Goal: Task Accomplishment & Management: Use online tool/utility

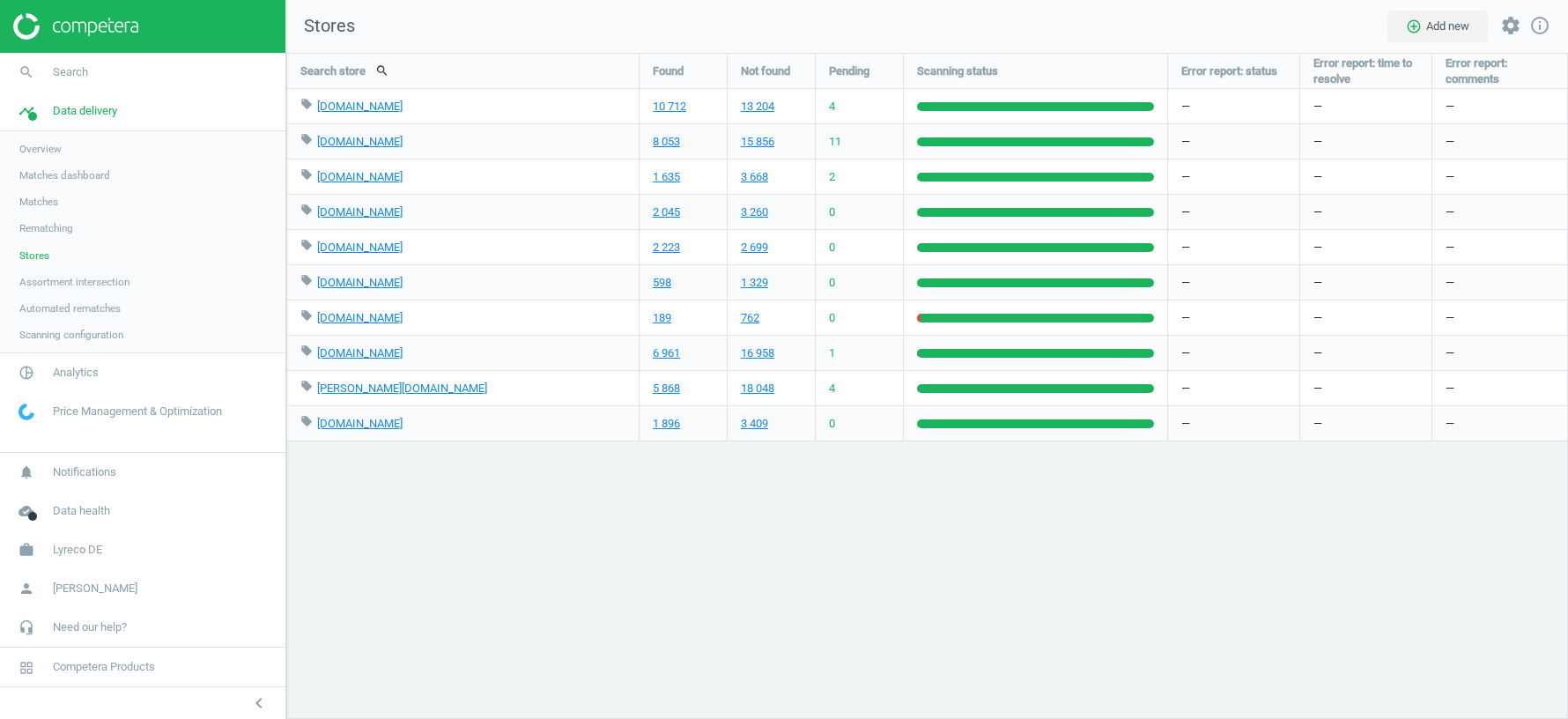
click at [84, 546] on span "Lyreco DE" at bounding box center [77, 550] width 50 height 16
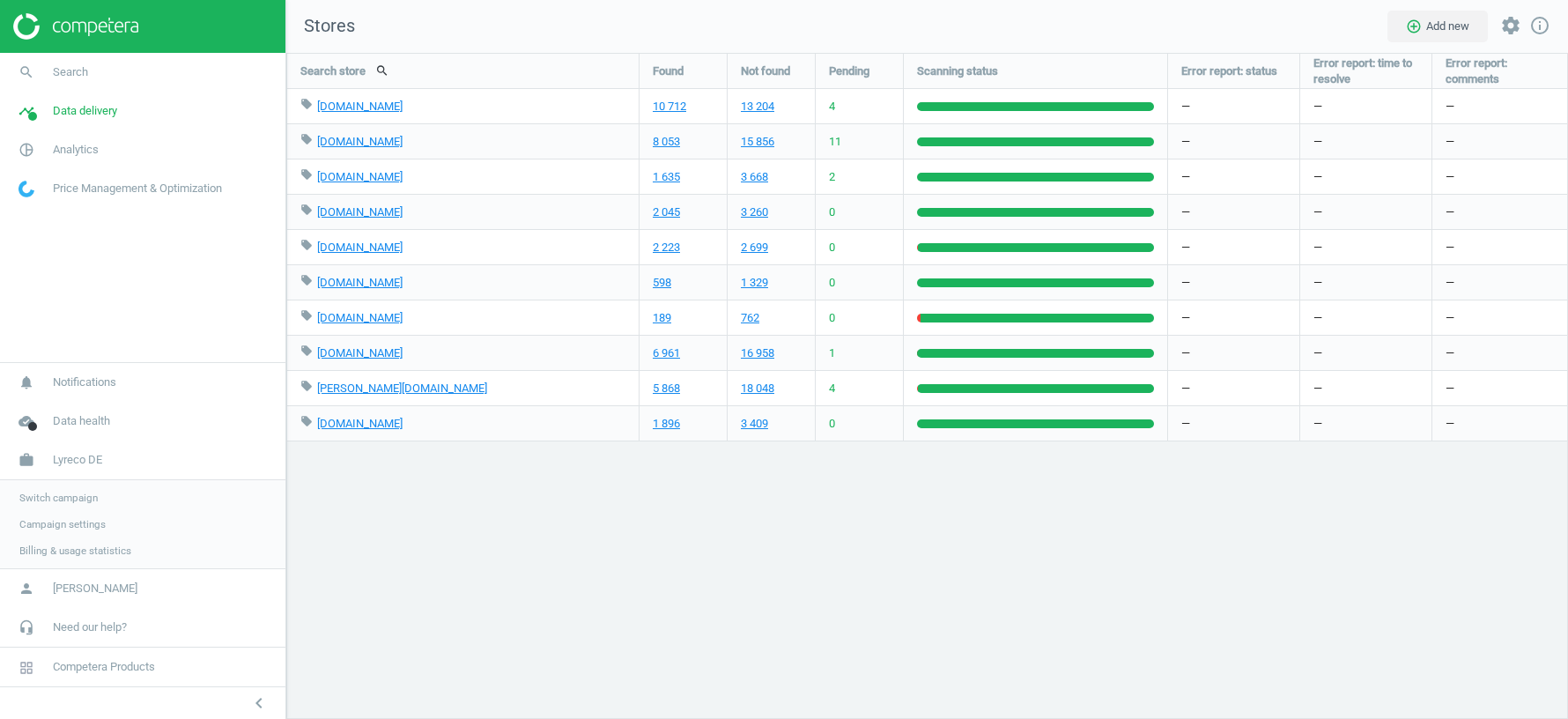
click at [66, 499] on span "Switch campaign" at bounding box center [59, 498] width 78 height 14
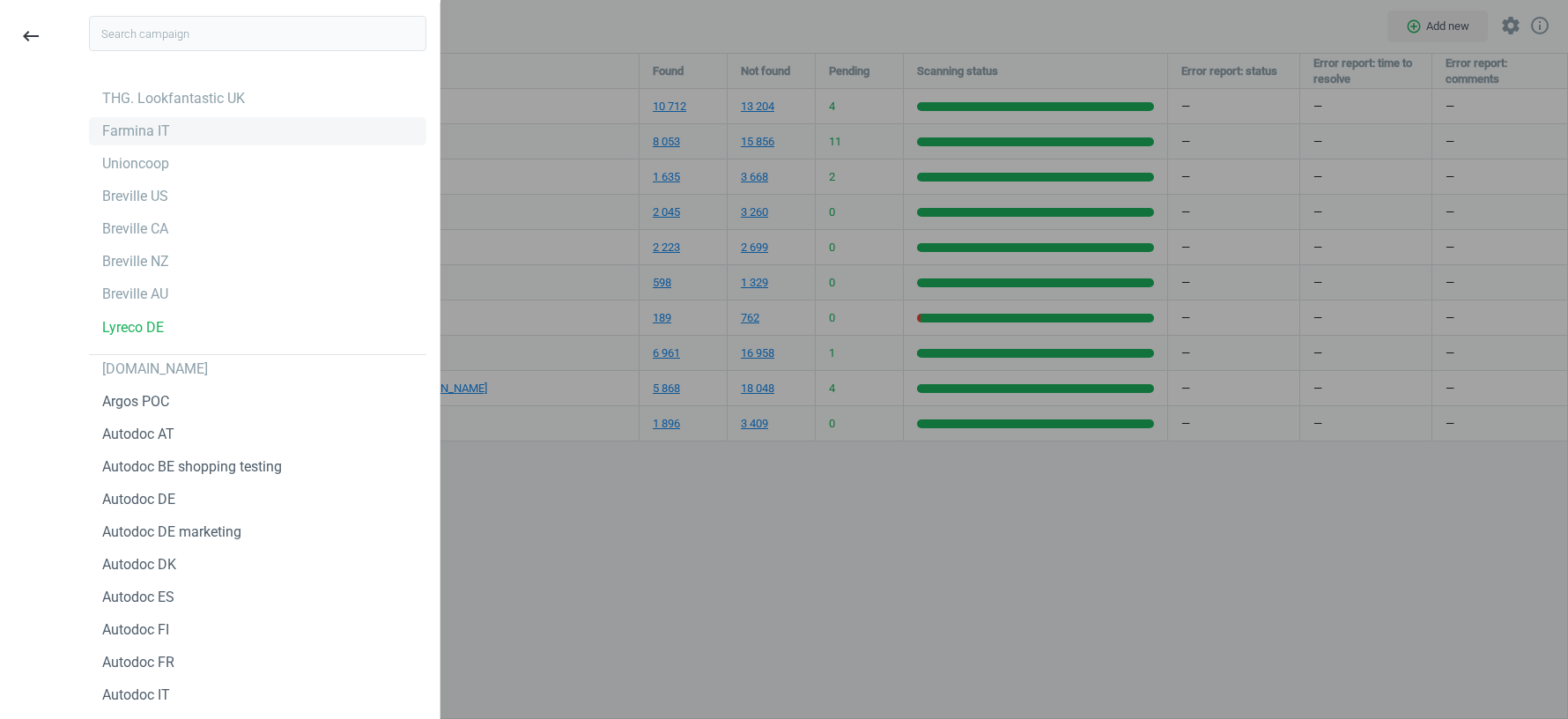
click at [131, 136] on div "Farmina IT" at bounding box center [135, 132] width 68 height 20
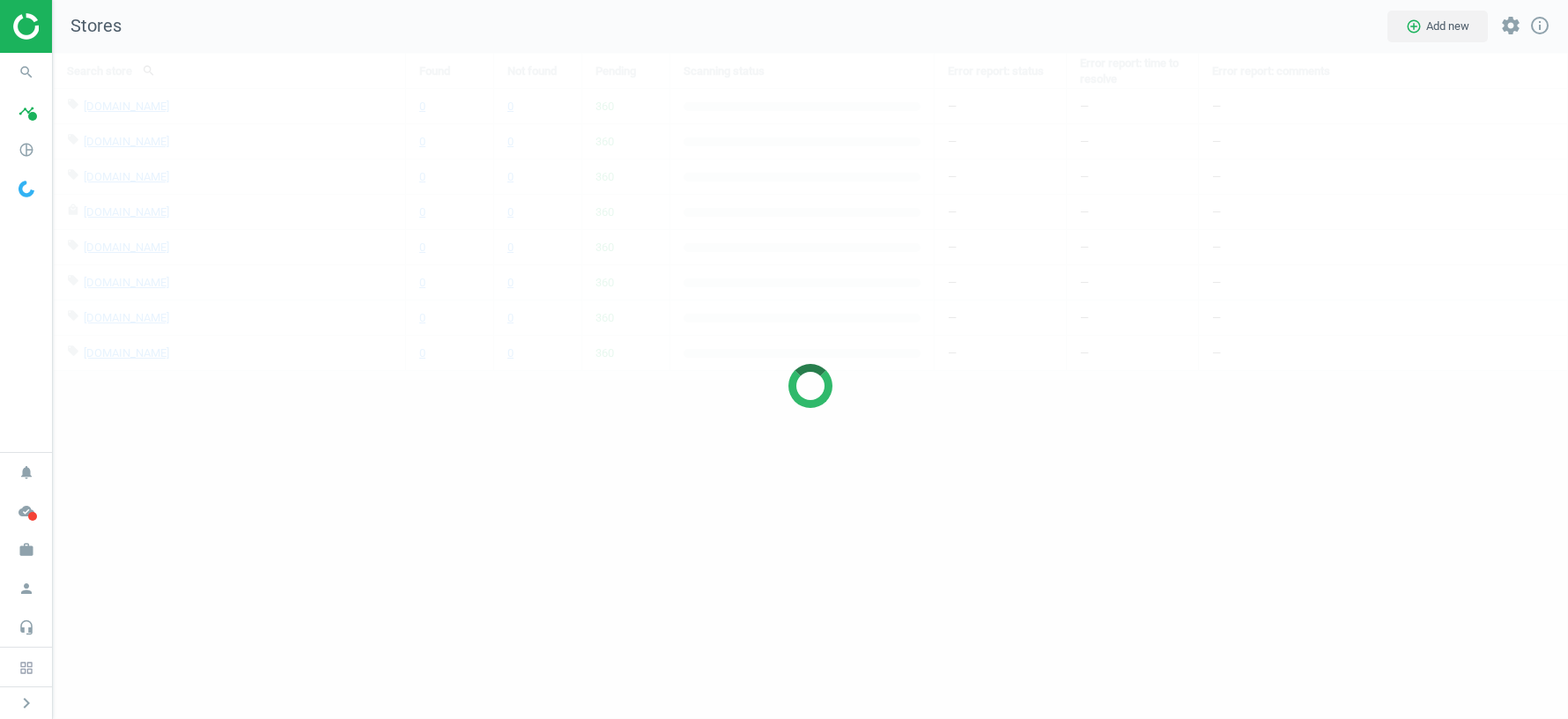
scroll to position [666, 1515]
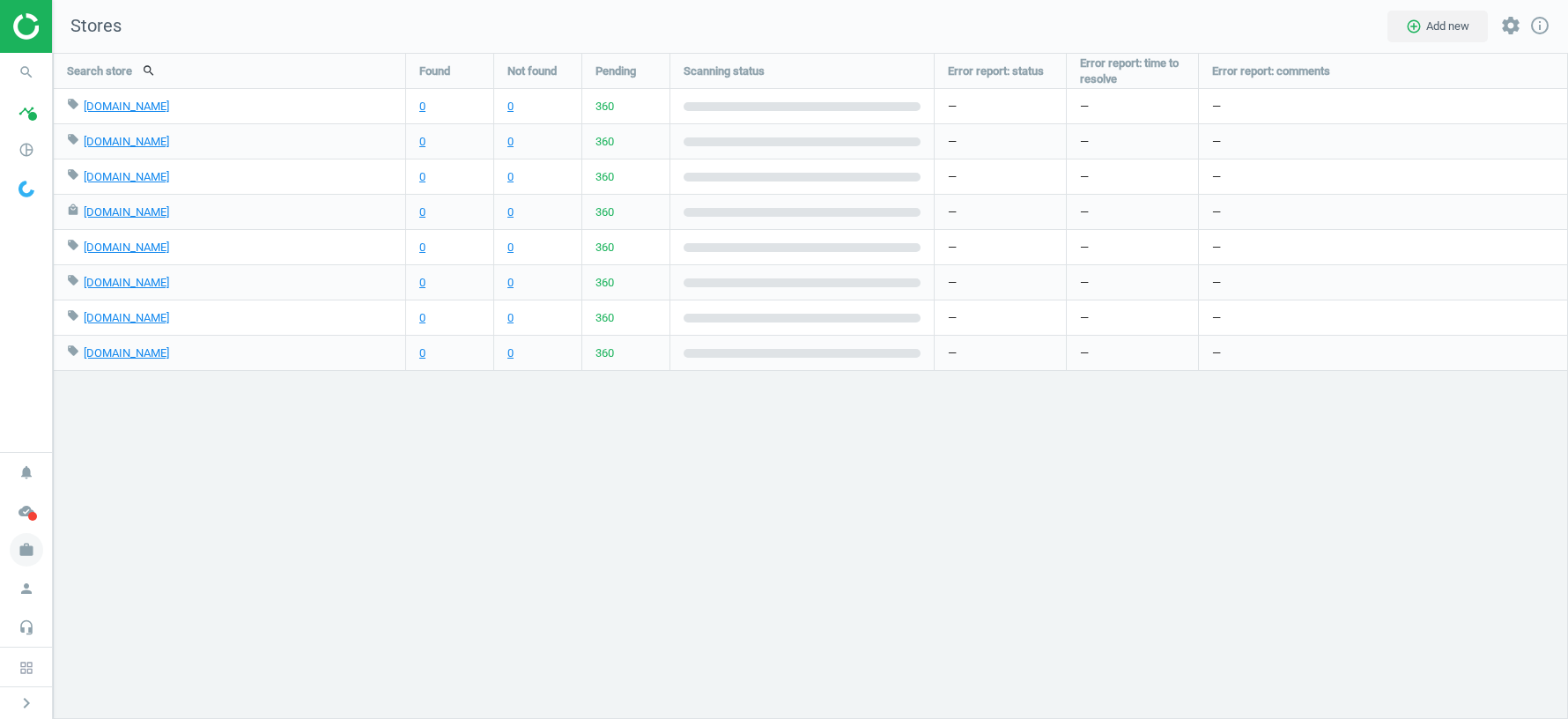
click at [31, 551] on icon "work" at bounding box center [26, 549] width 33 height 33
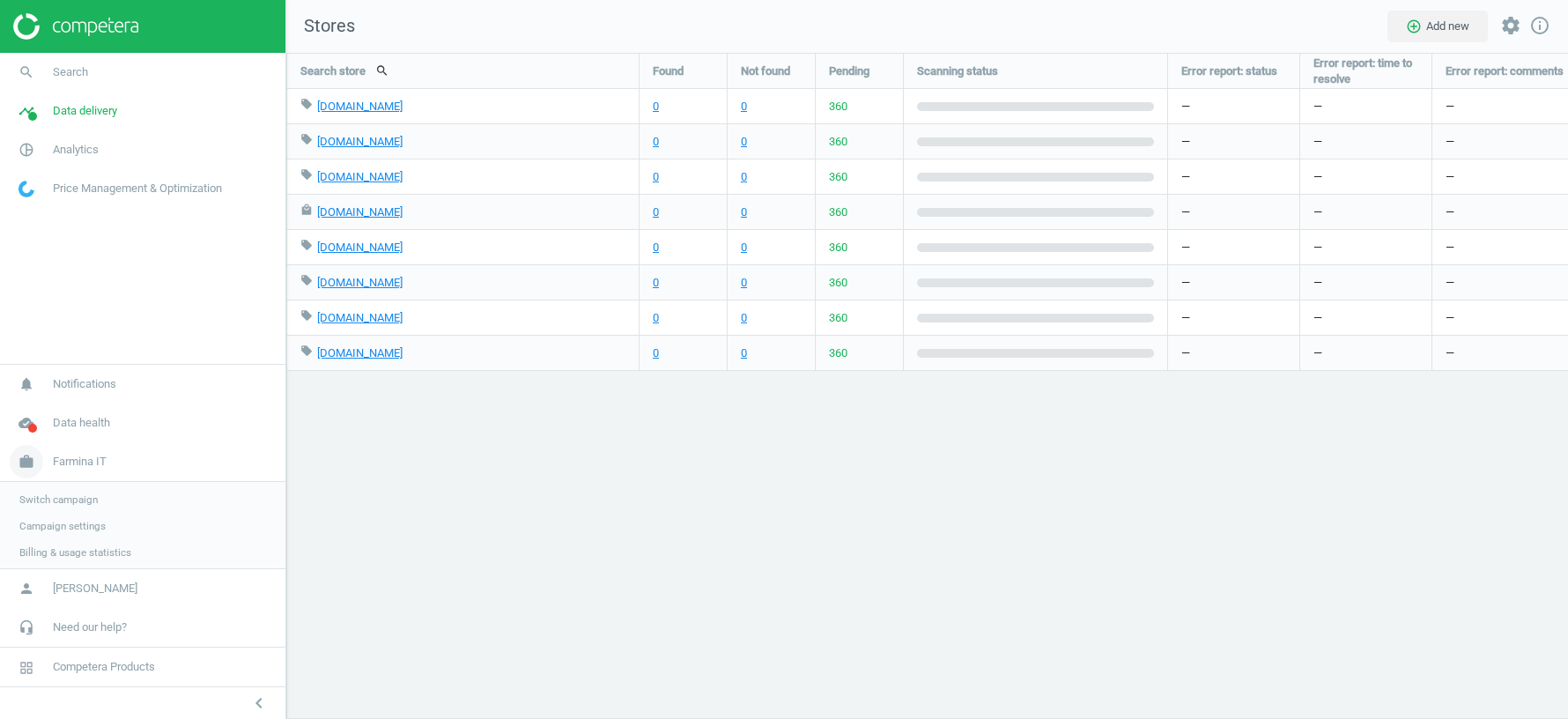
scroll to position [8, 9]
click at [66, 495] on span "Switch campaign" at bounding box center [59, 498] width 78 height 14
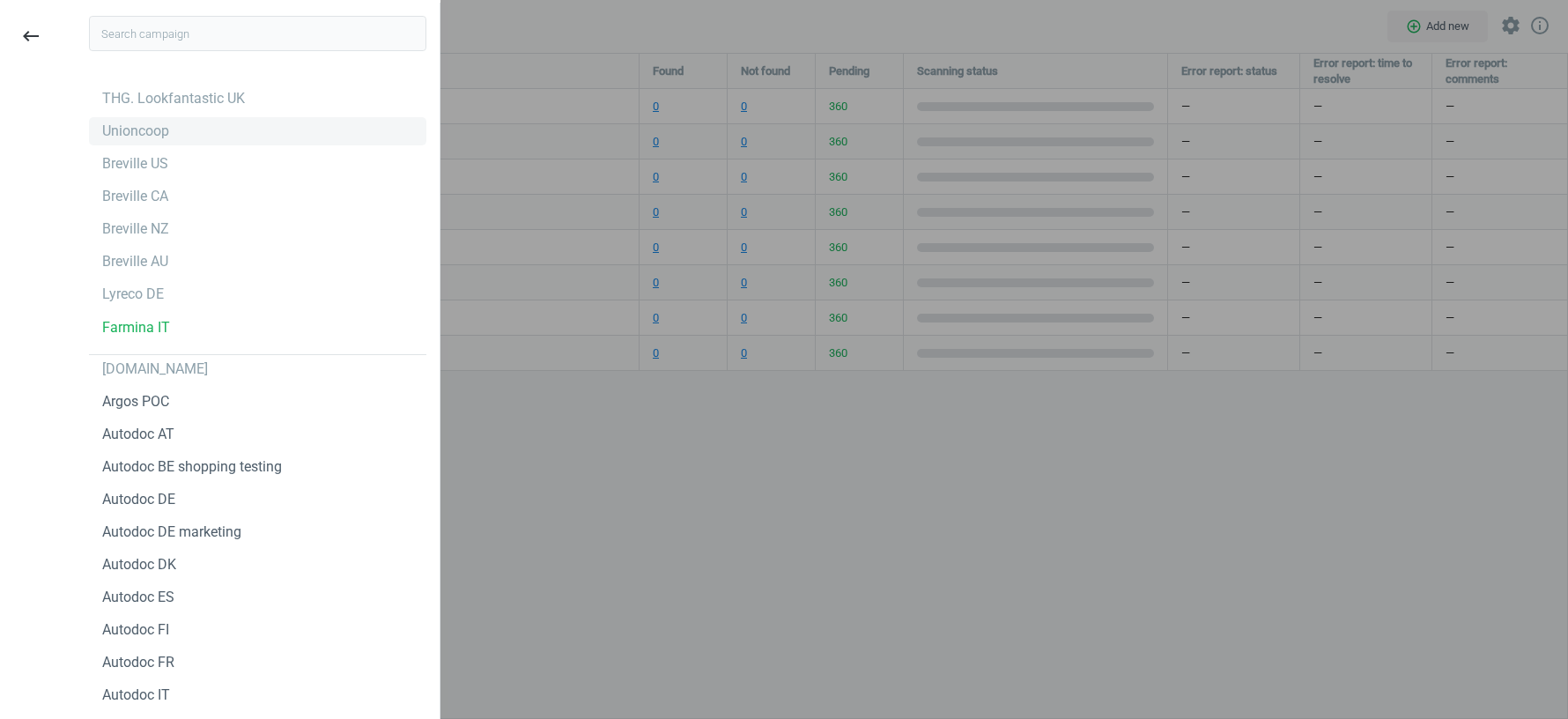
click at [150, 127] on div "Unioncoop" at bounding box center [135, 132] width 67 height 20
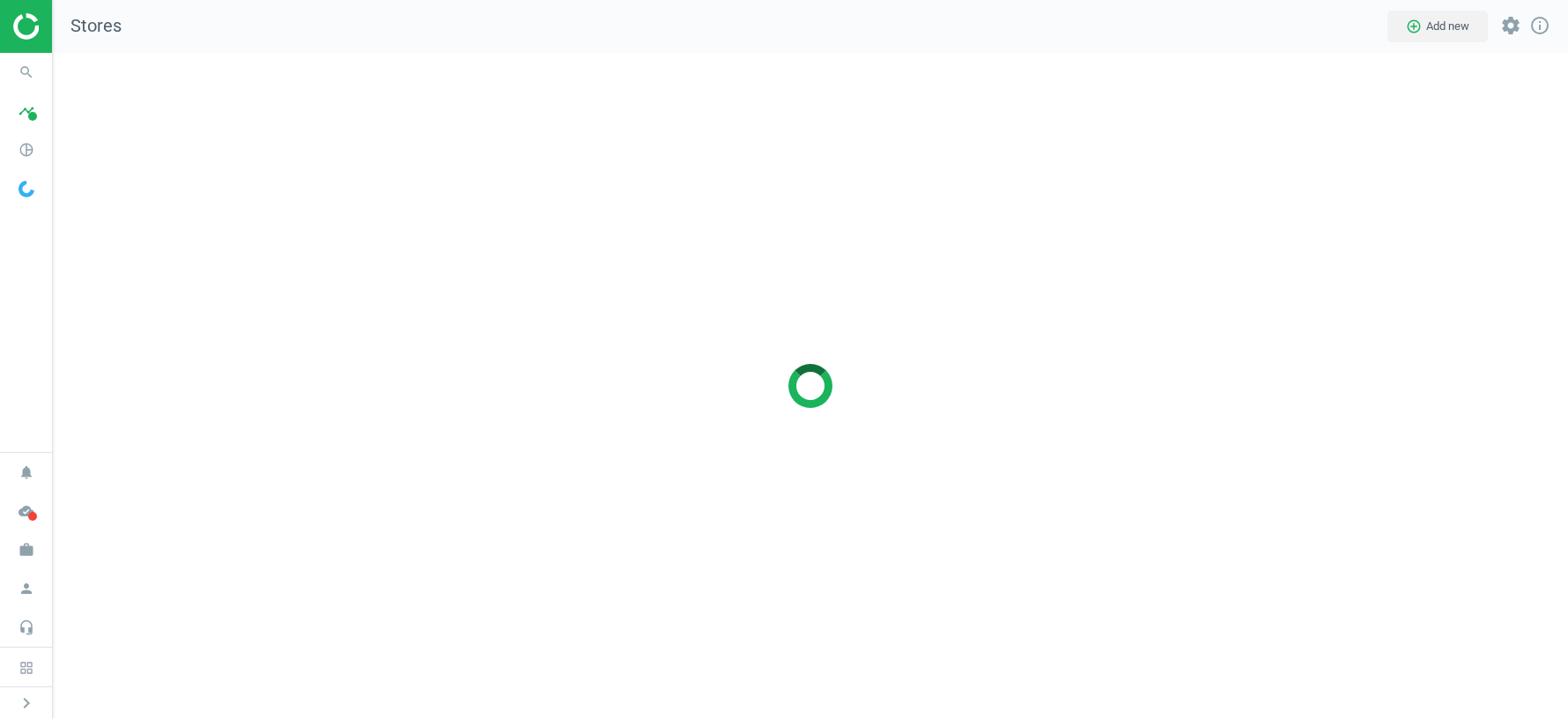
scroll to position [666, 1515]
click at [22, 146] on icon "pie_chart_outlined" at bounding box center [26, 150] width 33 height 33
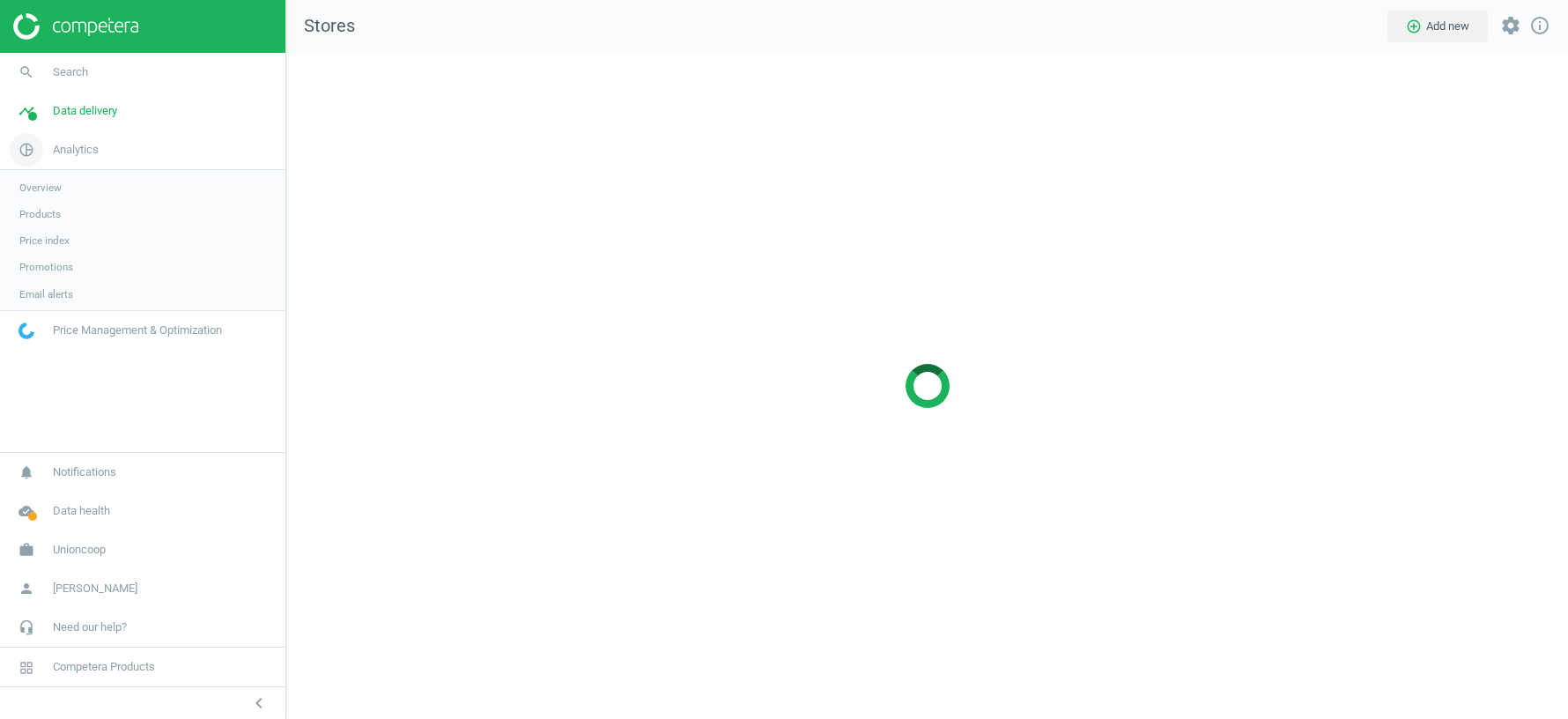
scroll to position [666, 1281]
click at [34, 110] on icon "timeline" at bounding box center [26, 111] width 33 height 33
click at [56, 230] on span "Rematching" at bounding box center [47, 228] width 54 height 14
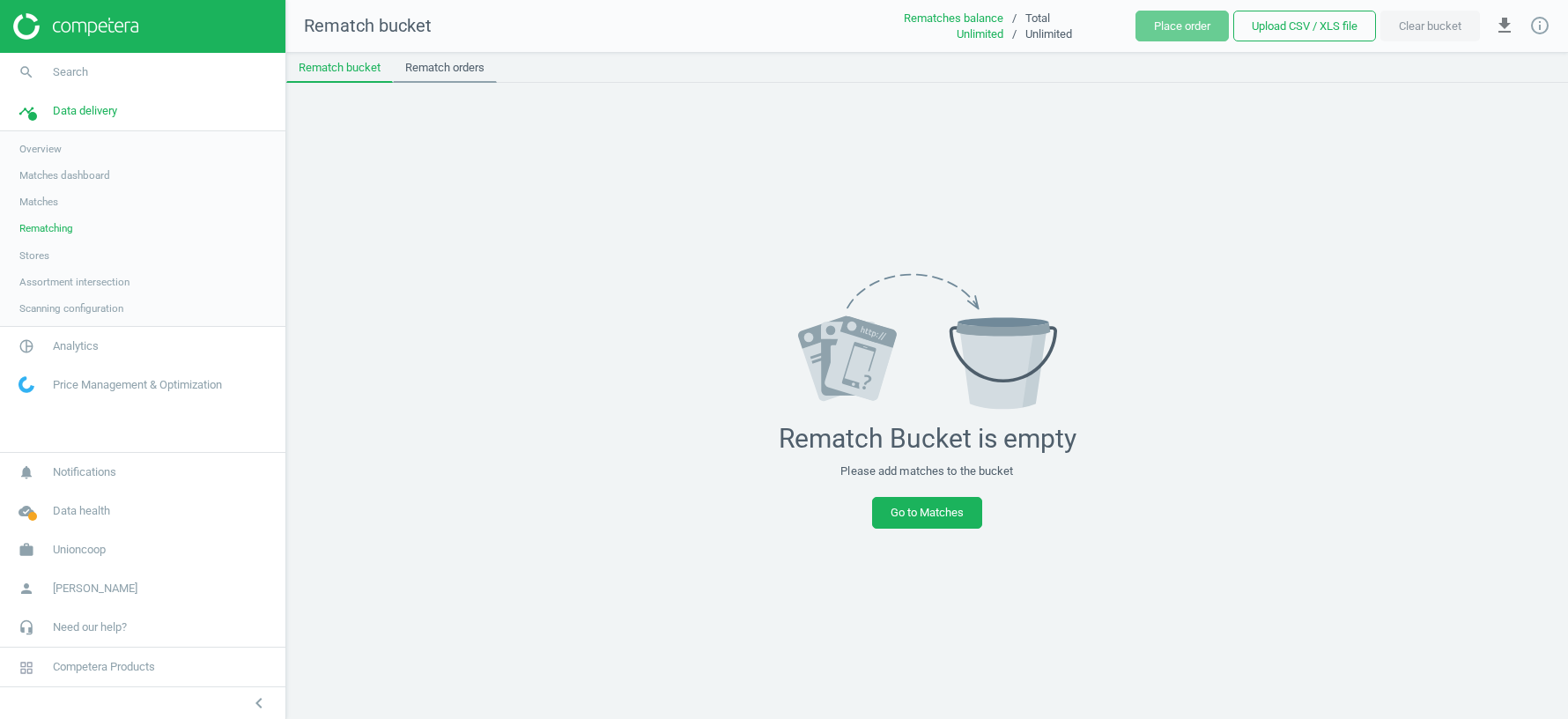
click at [462, 67] on link "Rematch orders" at bounding box center [444, 68] width 104 height 30
